Goal: Information Seeking & Learning: Learn about a topic

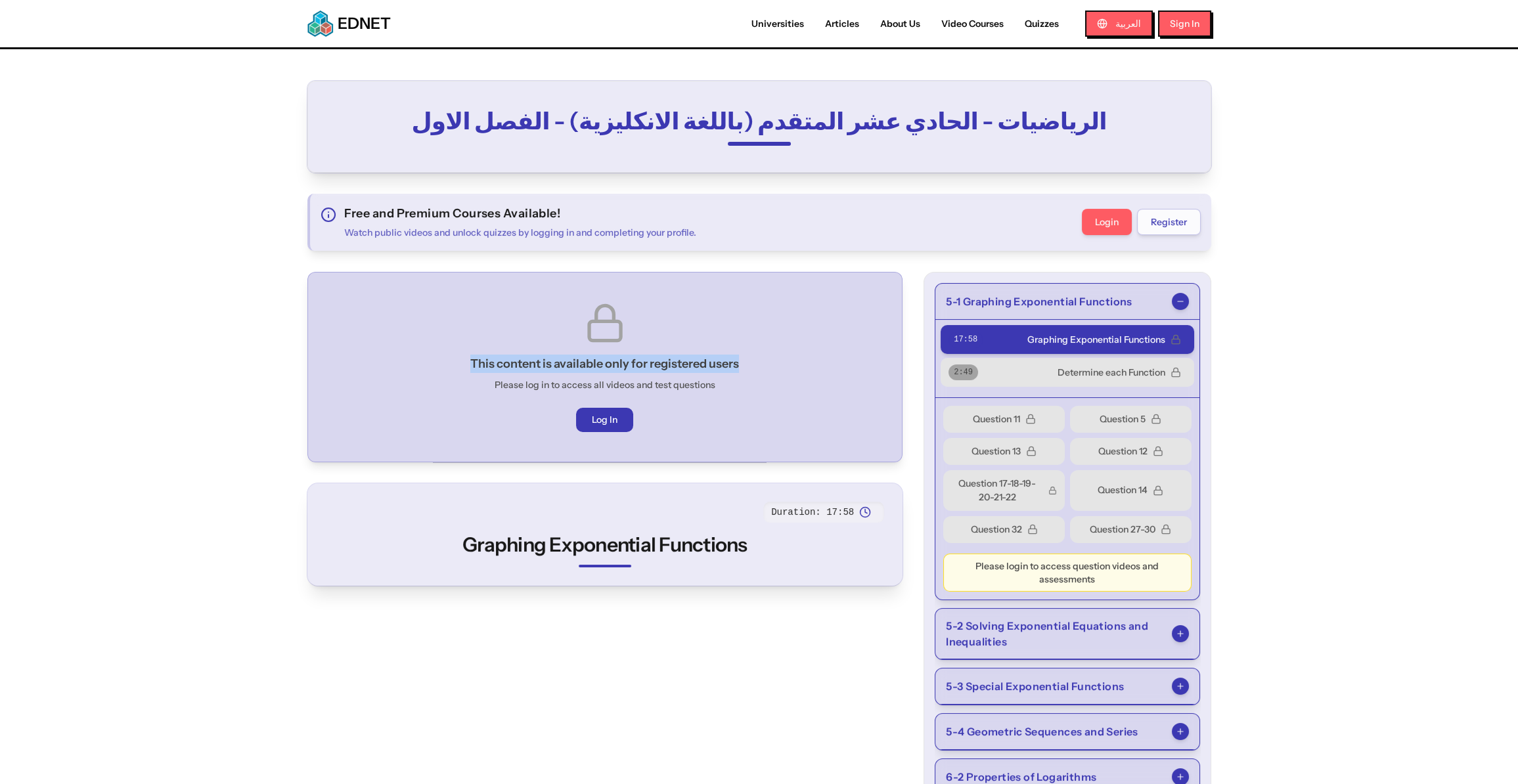
click at [366, 365] on div "This content is available only for registered users Please log in to access all…" at bounding box center [605, 367] width 573 height 168
click at [458, 385] on div "This content is available only for registered users Please log in to access all…" at bounding box center [605, 367] width 573 height 168
drag, startPoint x: 756, startPoint y: 378, endPoint x: 318, endPoint y: 348, distance: 439.0
click at [312, 346] on div "This content is available only for registered users Please log in to access all…" at bounding box center [605, 367] width 596 height 190
click at [349, 359] on div "This content is available only for registered users Please log in to access all…" at bounding box center [605, 367] width 573 height 168
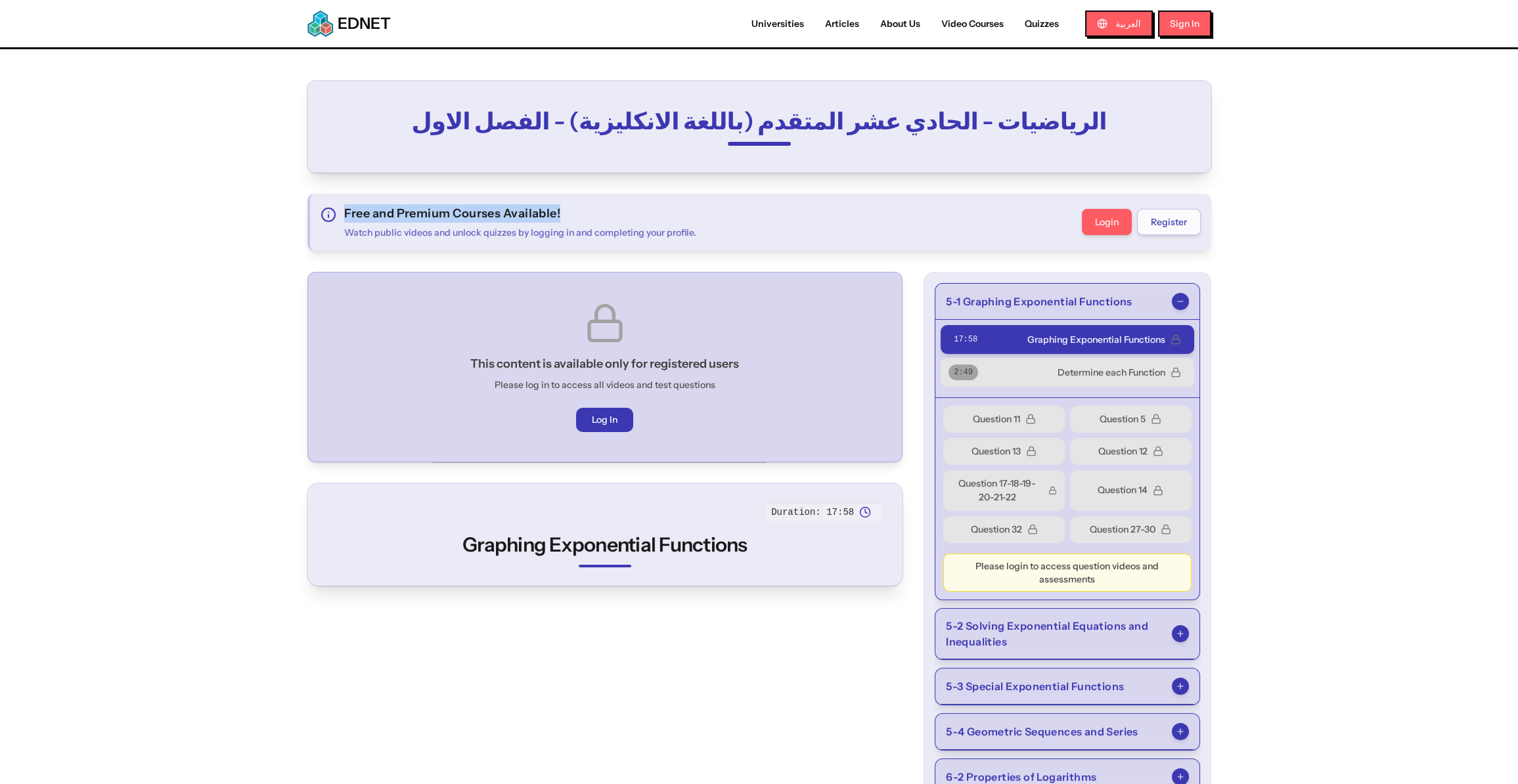
drag, startPoint x: 343, startPoint y: 212, endPoint x: 719, endPoint y: 181, distance: 377.3
click at [692, 366] on h3 "This content is available only for registered users" at bounding box center [604, 363] width 269 height 18
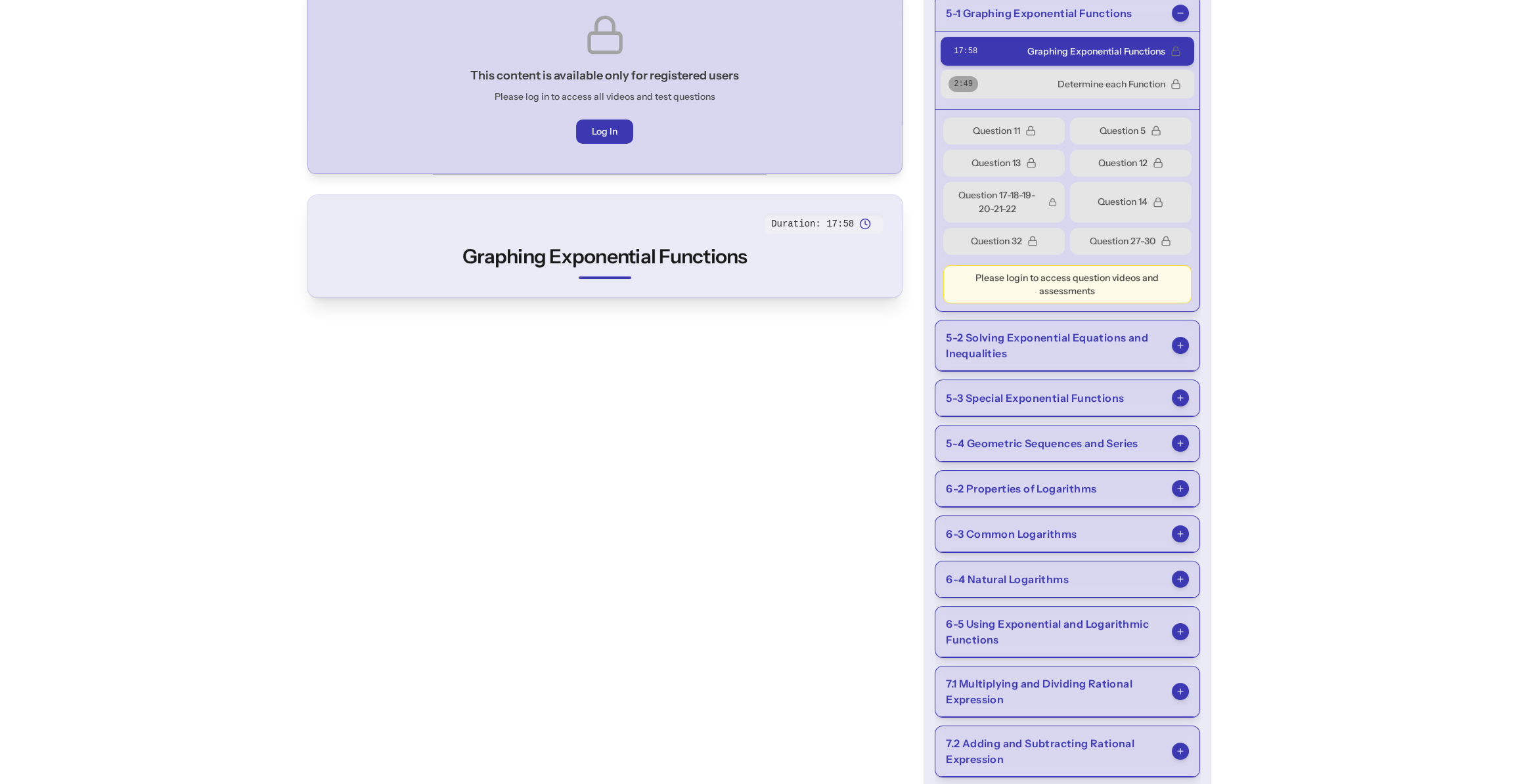
scroll to position [178, 0]
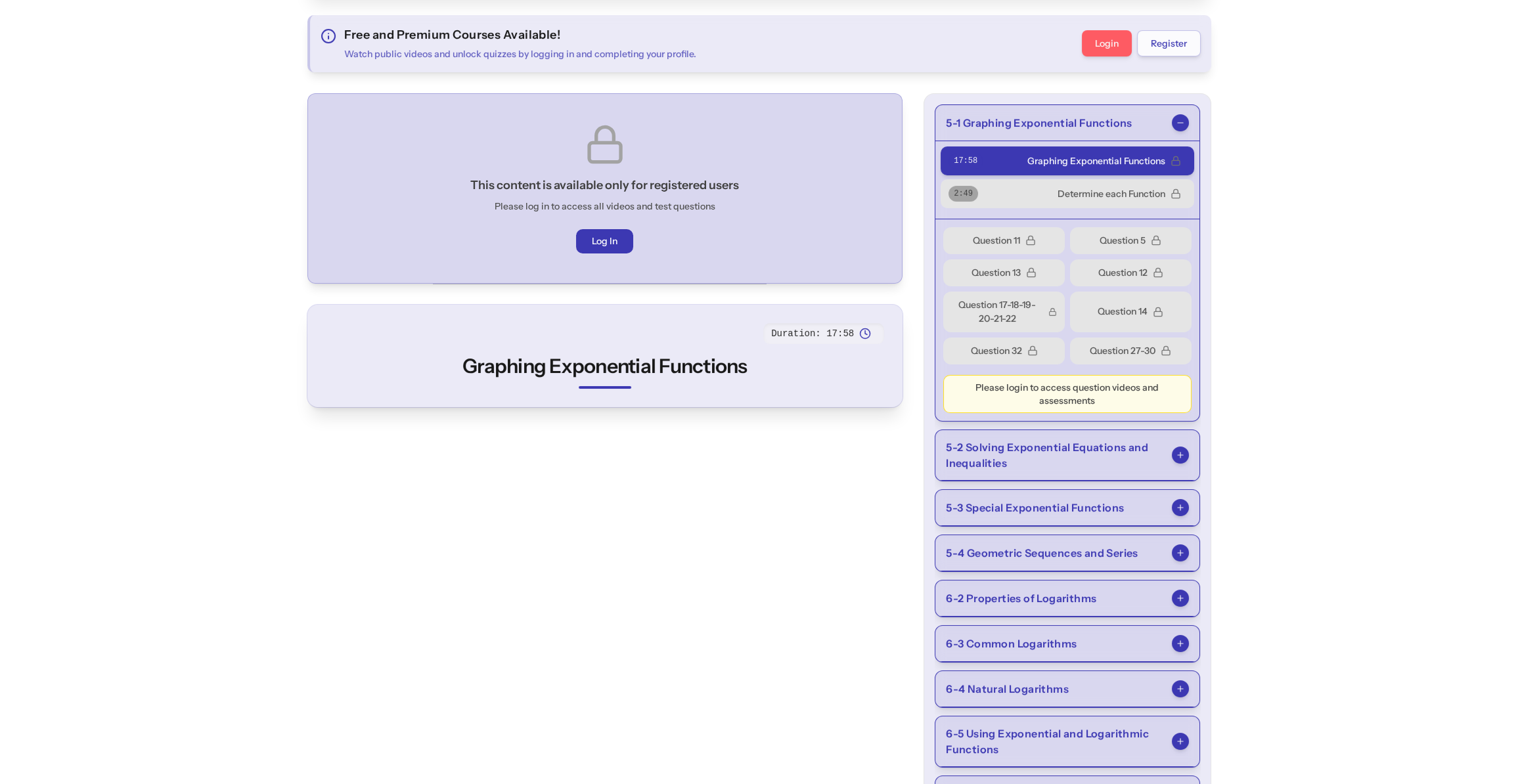
click at [1033, 269] on icon at bounding box center [1031, 272] width 10 height 10
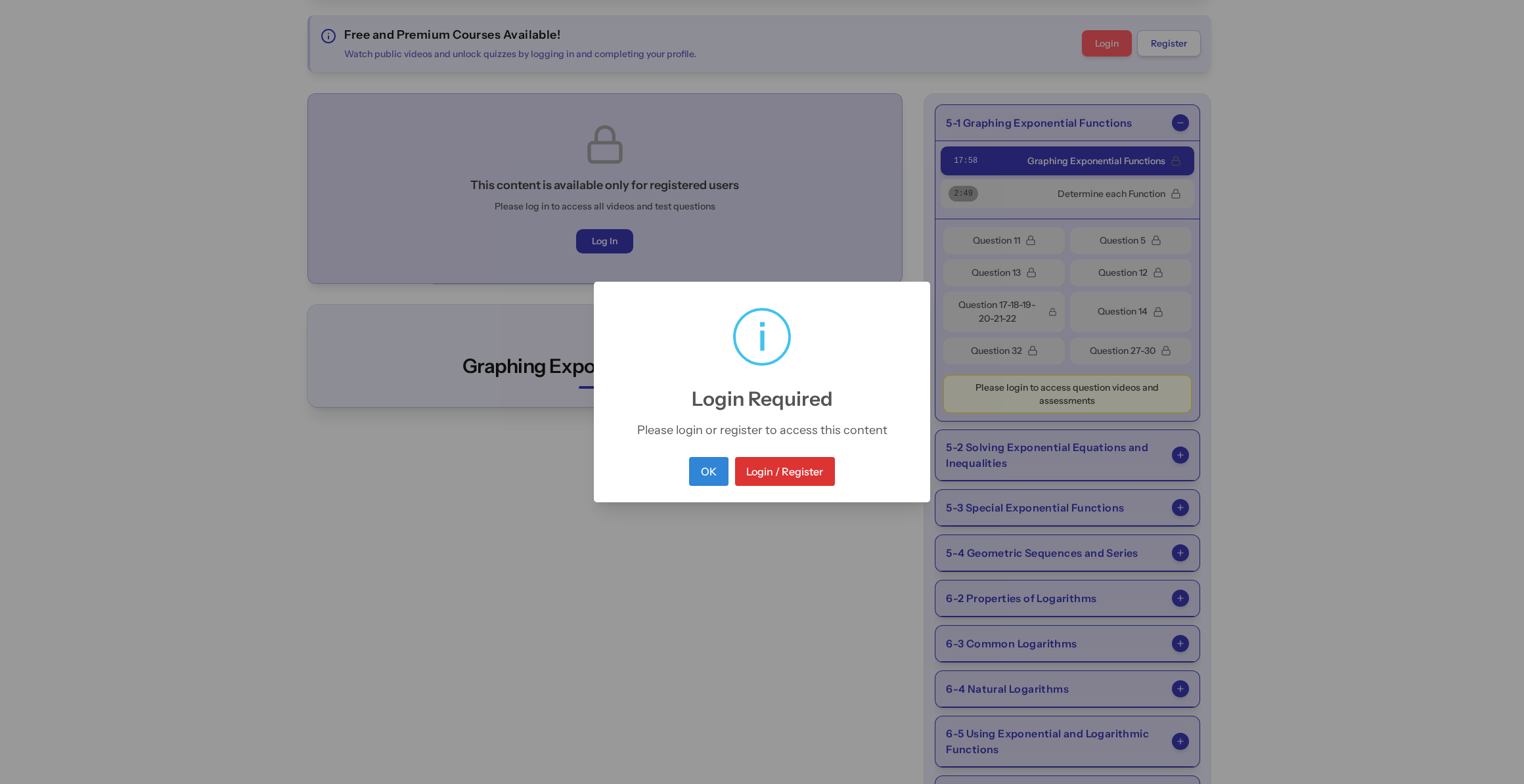
click at [802, 117] on div "× i Login Required Please login or register to access this content OK No Login …" at bounding box center [762, 392] width 1524 height 784
